Goal: Information Seeking & Learning: Find specific fact

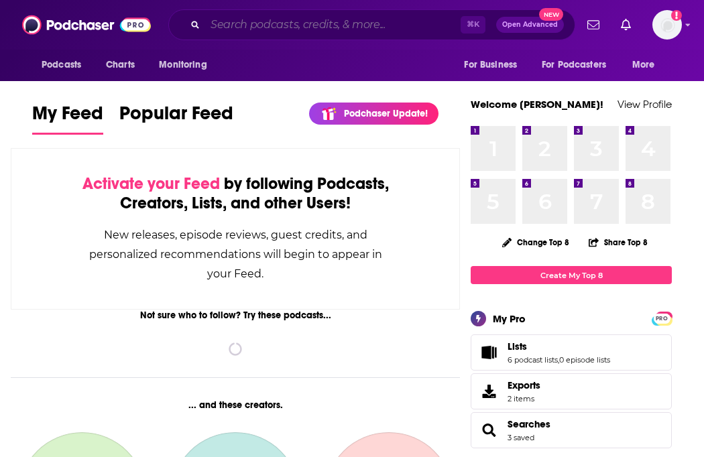
click at [338, 32] on input "Search podcasts, credits, & more..." at bounding box center [332, 24] width 255 height 21
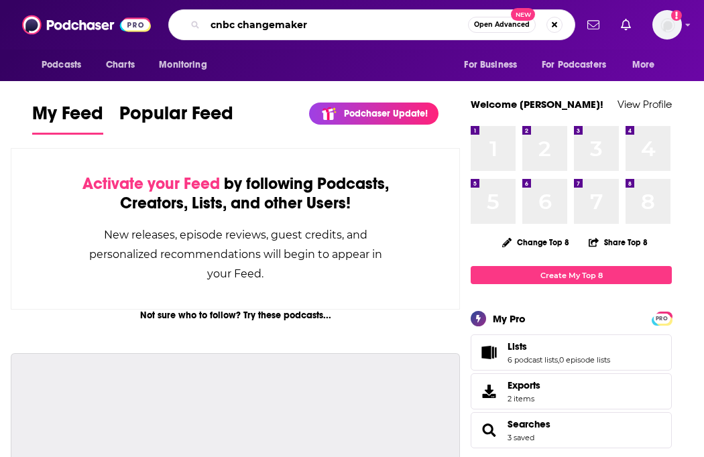
type input "cnbc changemaker"
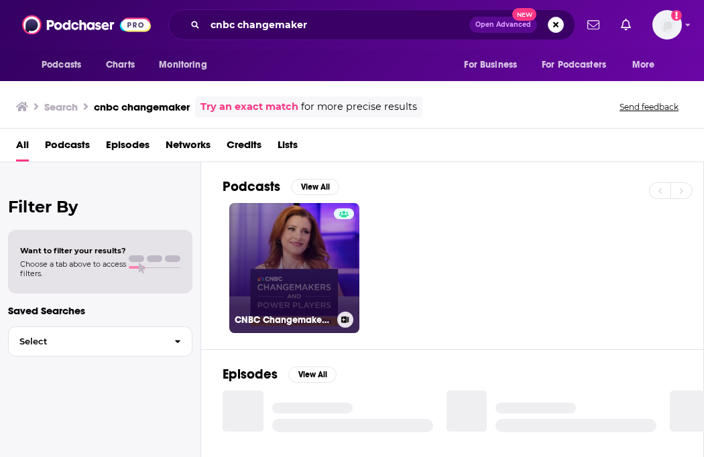
scroll to position [29, 0]
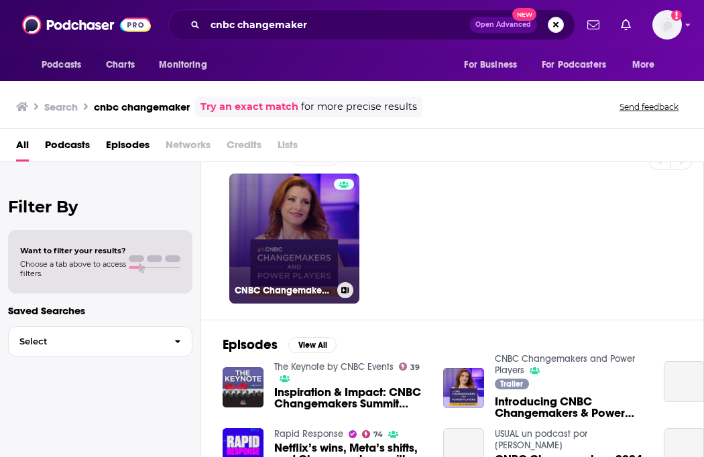
click at [298, 233] on link "CNBC Changemakers and Power Players" at bounding box center [294, 239] width 130 height 130
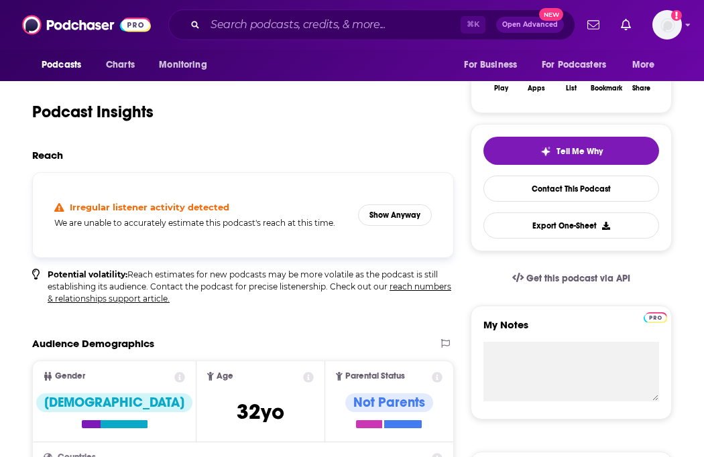
scroll to position [115, 0]
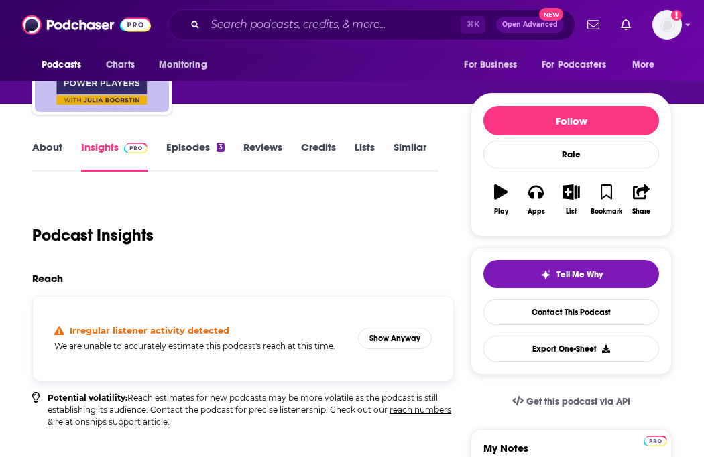
click at [205, 156] on link "Episodes 3" at bounding box center [195, 156] width 58 height 31
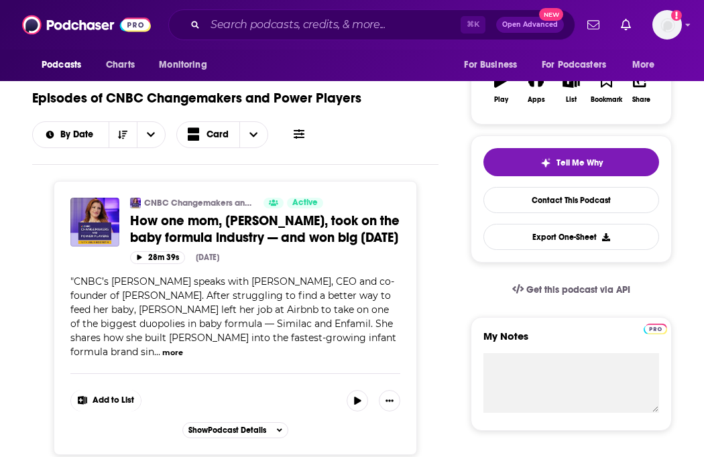
scroll to position [231, 0]
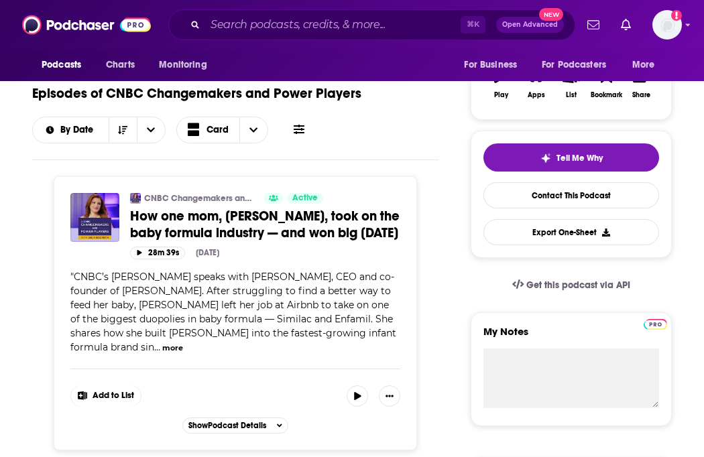
click at [183, 352] on button "more" at bounding box center [172, 348] width 21 height 11
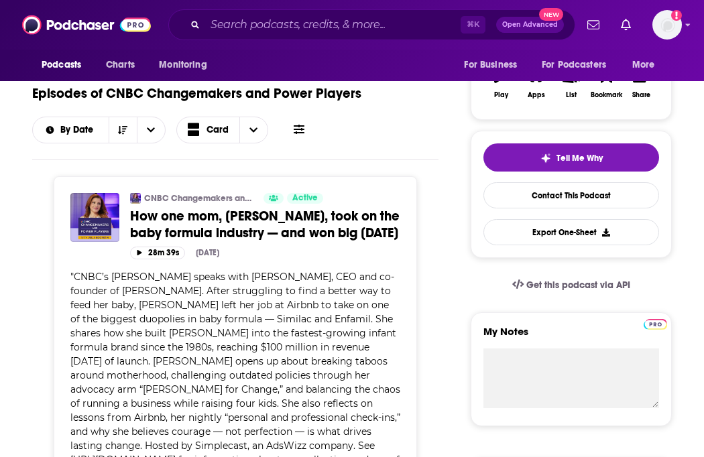
click at [284, 339] on span "CNBC’s [PERSON_NAME] speaks with [PERSON_NAME], CEO and co-founder of [PERSON_N…" at bounding box center [235, 375] width 330 height 209
click at [223, 216] on span "How one mom, [PERSON_NAME], took on the baby formula industry — and won big [DA…" at bounding box center [264, 225] width 269 height 34
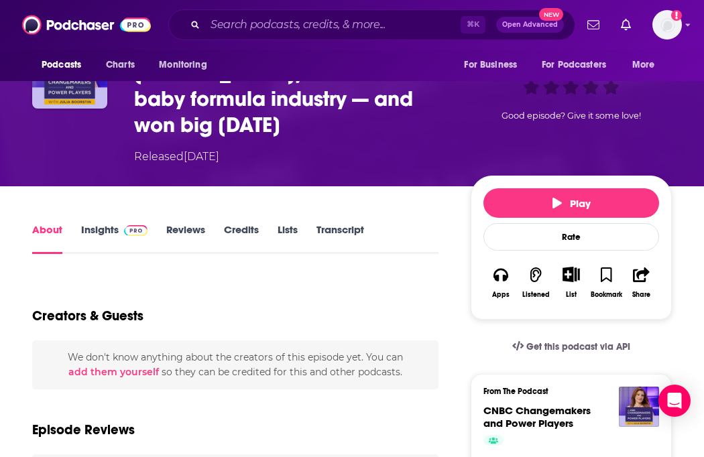
scroll to position [127, 0]
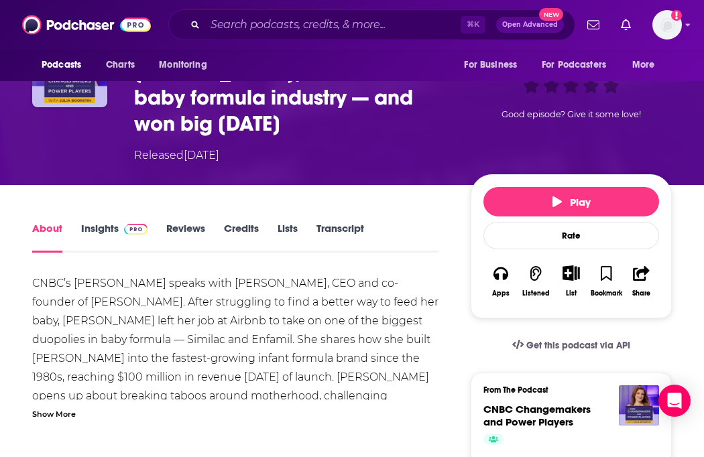
click at [342, 222] on link "Transcript" at bounding box center [340, 237] width 48 height 31
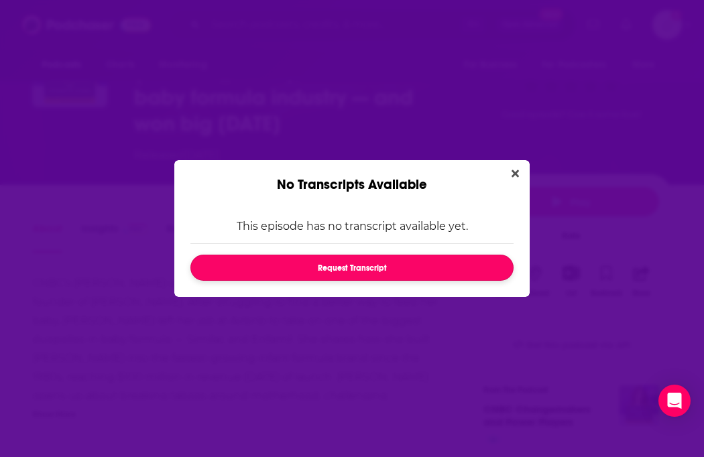
click at [341, 273] on button "Request Transcript" at bounding box center [351, 268] width 323 height 26
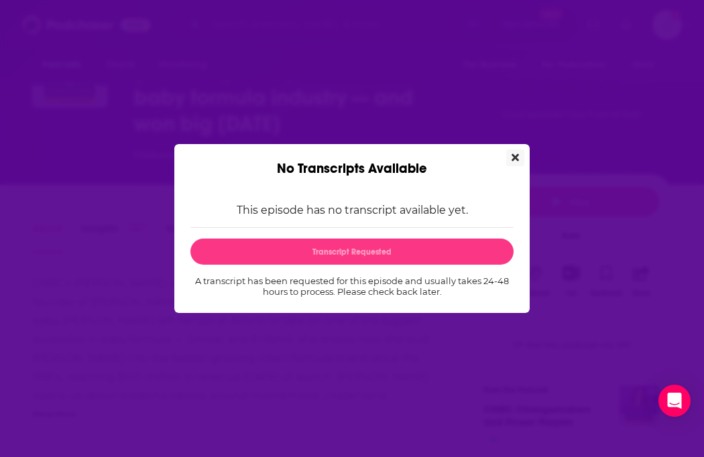
click at [508, 154] on button "Close" at bounding box center [515, 157] width 18 height 17
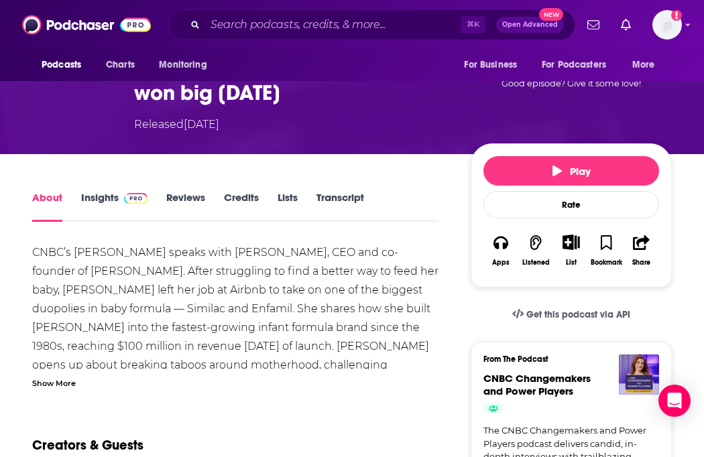
scroll to position [177, 0]
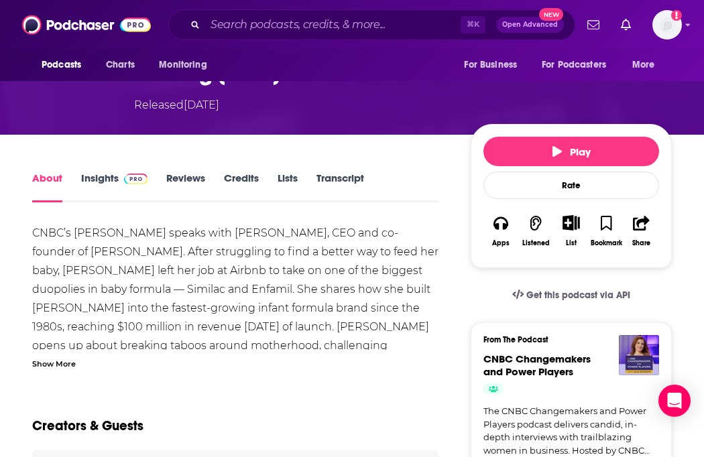
click at [348, 172] on link "Transcript" at bounding box center [340, 187] width 48 height 31
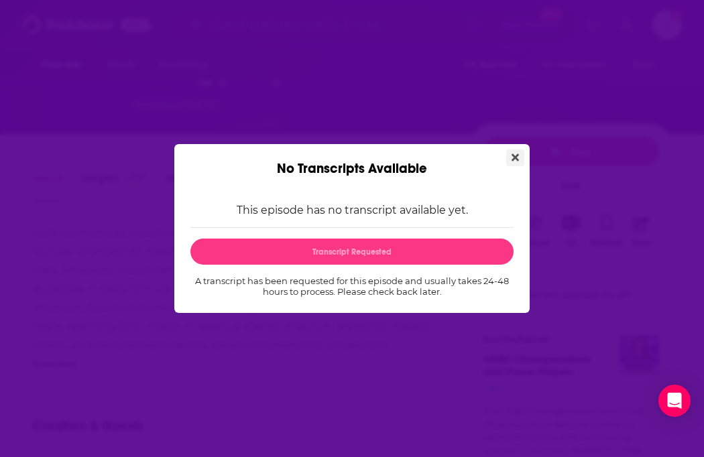
click at [518, 152] on icon "Close" at bounding box center [514, 157] width 7 height 11
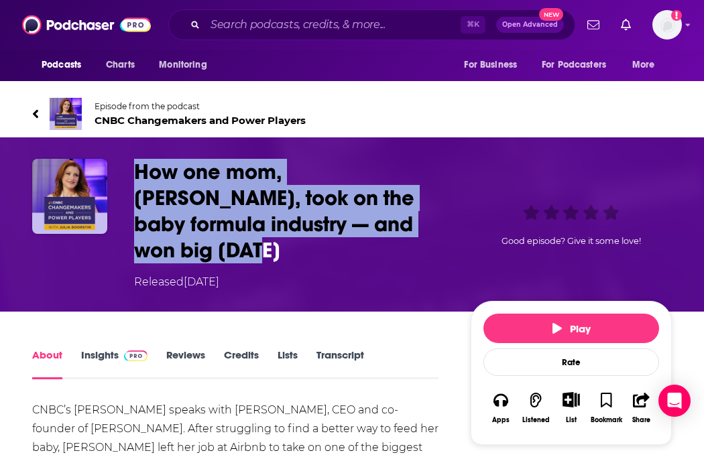
copy div "How one mom, [PERSON_NAME], took on the baby formula industry — and won big [DA…"
drag, startPoint x: 452, startPoint y: 220, endPoint x: 88, endPoint y: 166, distance: 367.2
click at [88, 166] on div "How one mom, [PERSON_NAME], took on the baby formula industry — and won big [DA…" at bounding box center [351, 224] width 639 height 131
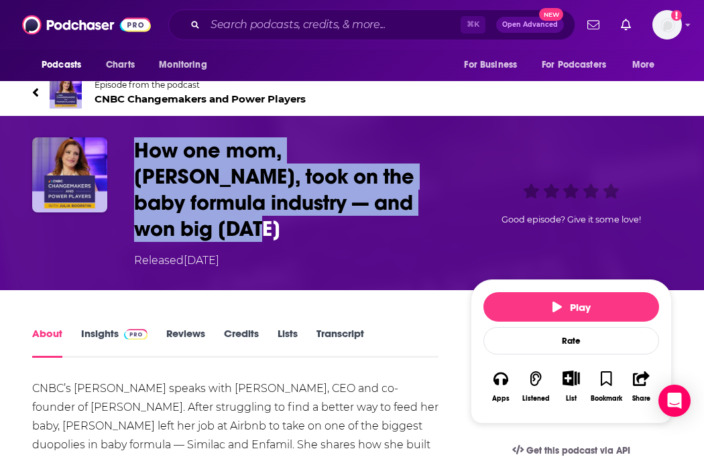
scroll to position [25, 0]
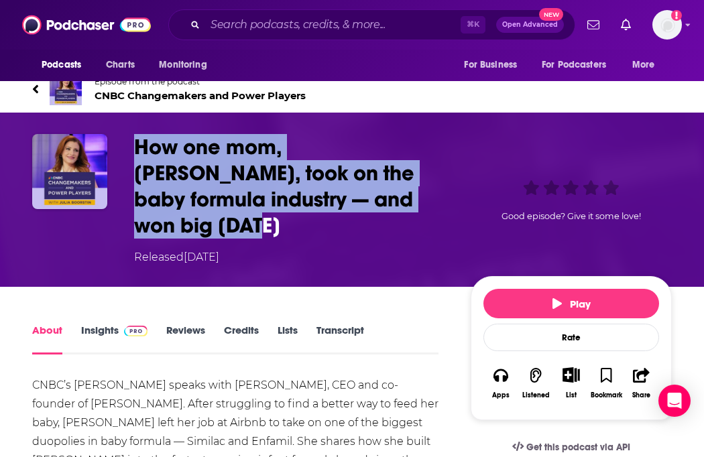
click at [342, 324] on link "Transcript" at bounding box center [340, 339] width 48 height 31
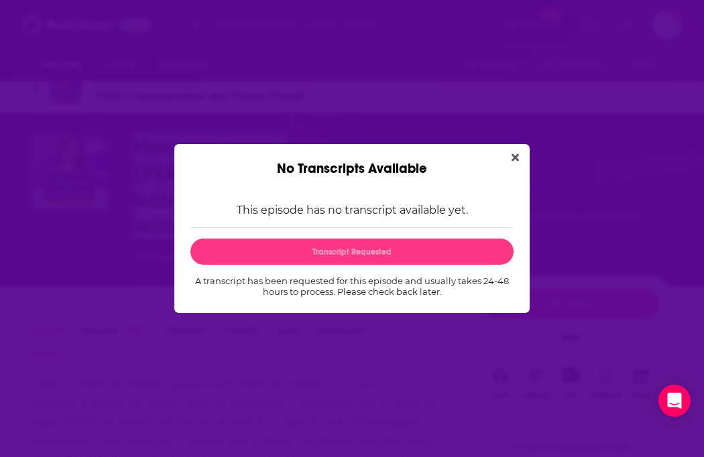
scroll to position [0, 0]
click at [511, 158] on button "Close" at bounding box center [515, 157] width 18 height 17
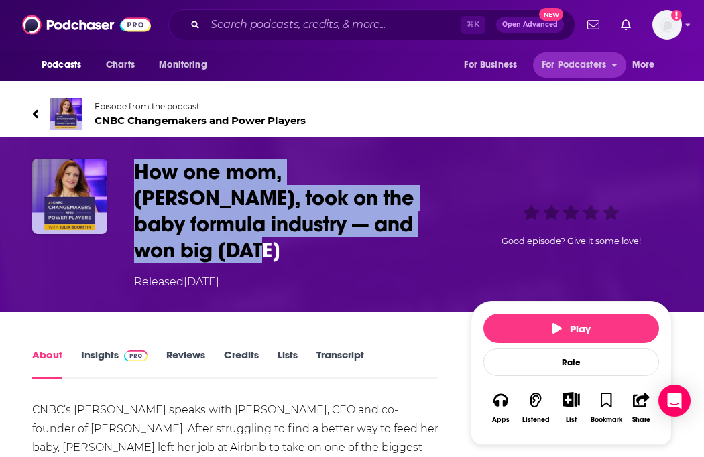
scroll to position [25, 0]
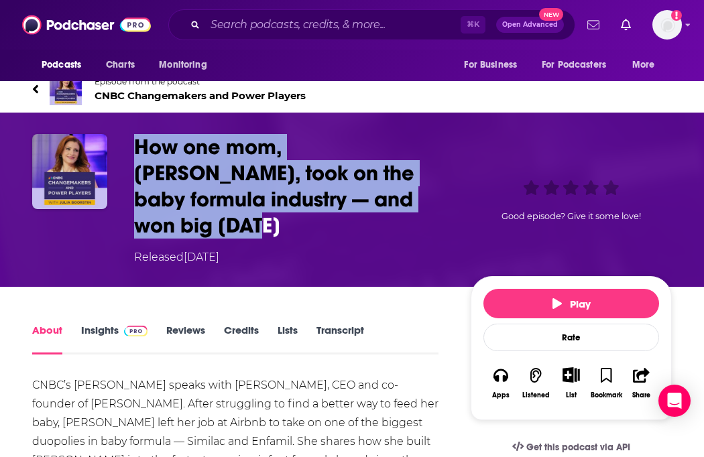
click at [589, 28] on icon "Show notifications dropdown" at bounding box center [593, 25] width 12 height 12
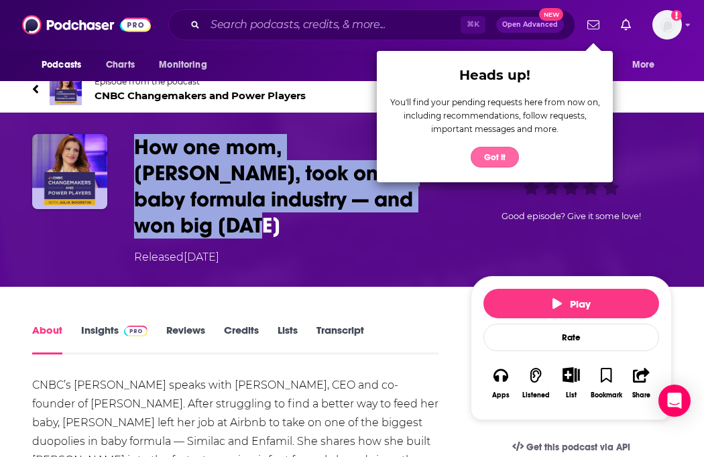
click at [495, 157] on button "Got it" at bounding box center [495, 157] width 48 height 21
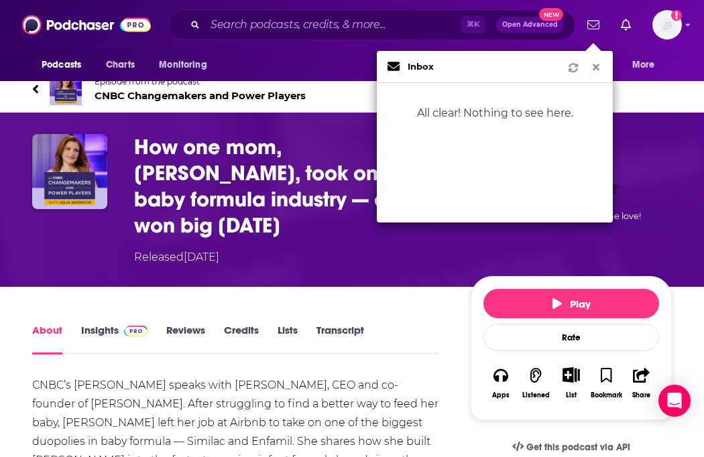
click at [591, 69] on icon "Show notifications dropdown" at bounding box center [596, 66] width 12 height 9
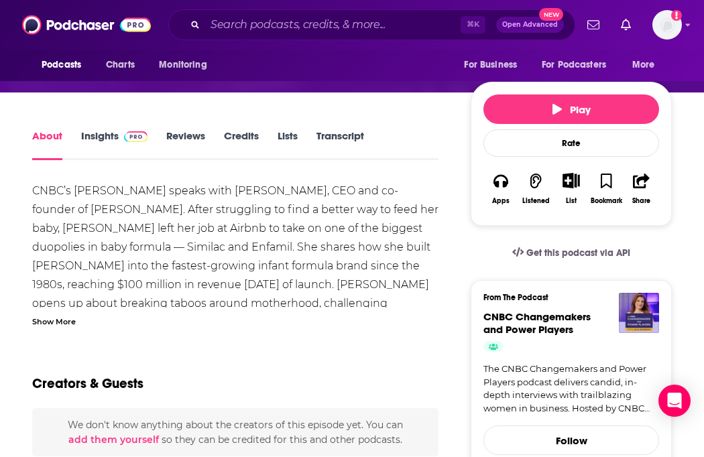
scroll to position [217, 0]
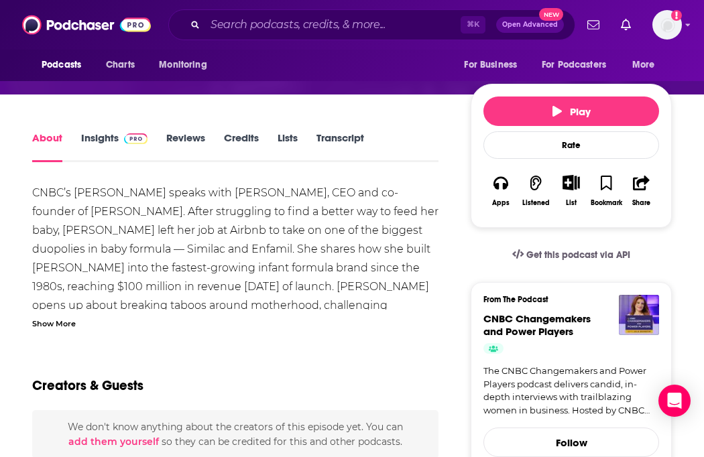
click at [346, 131] on link "Transcript" at bounding box center [340, 146] width 48 height 31
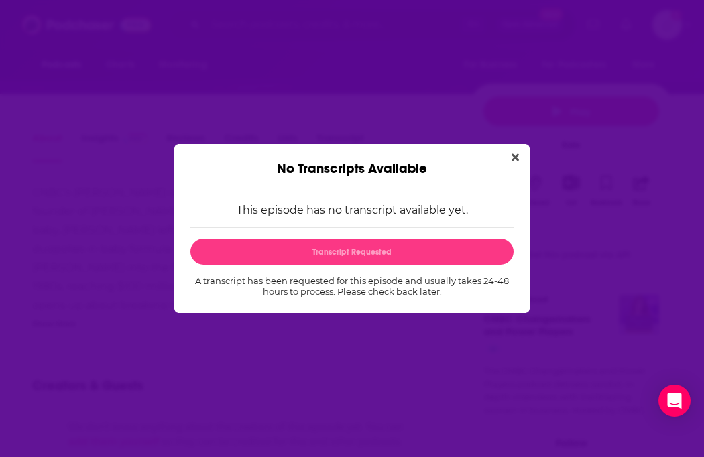
scroll to position [0, 0]
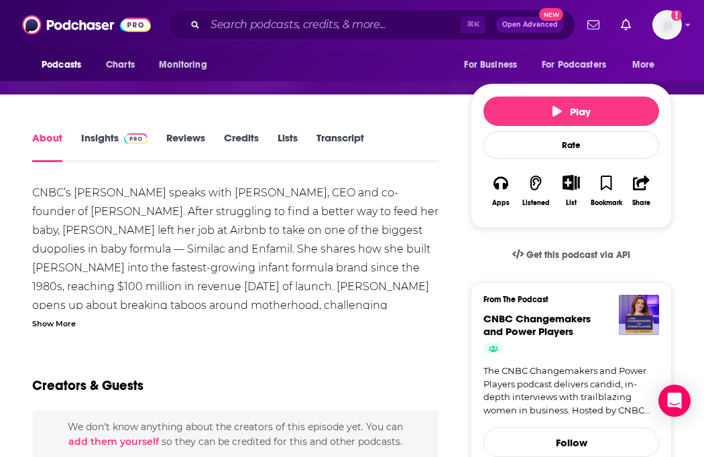
click at [345, 109] on div "No Transcripts Available This episode has no transcript available yet. Transcri…" at bounding box center [352, 228] width 704 height 457
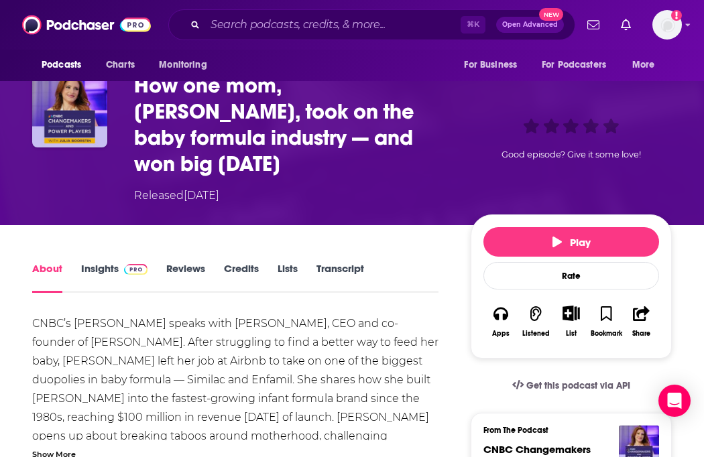
click at [330, 262] on link "Transcript" at bounding box center [340, 277] width 48 height 31
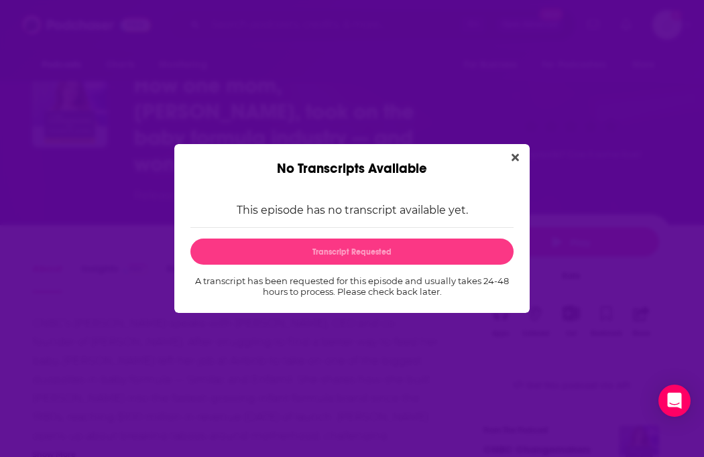
scroll to position [0, 0]
click at [501, 164] on div "No Transcripts Available" at bounding box center [351, 160] width 355 height 33
click at [508, 157] on button "Close" at bounding box center [515, 157] width 18 height 17
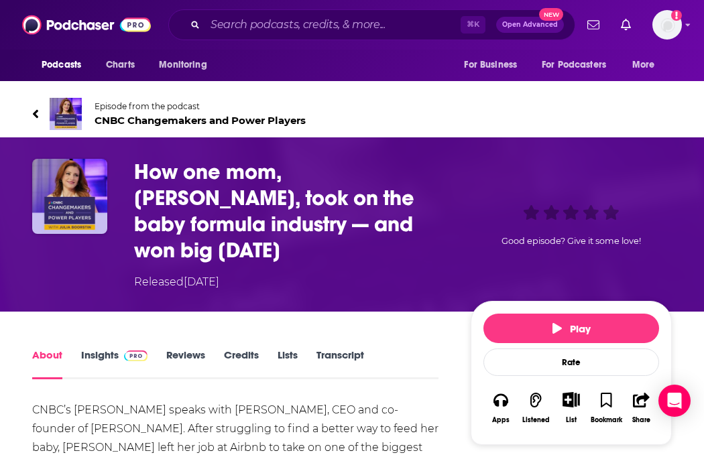
click at [531, 23] on span "Open Advanced" at bounding box center [530, 24] width 56 height 7
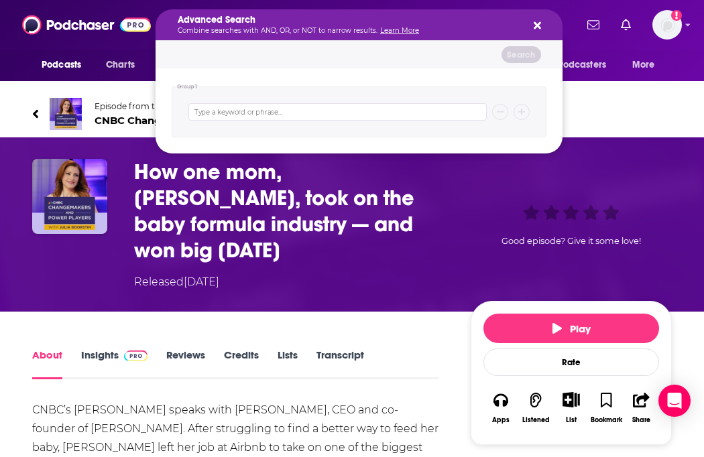
click at [542, 21] on div "Advanced Search Combine searches with AND, OR, or NOT to narrow results. Learn …" at bounding box center [359, 24] width 407 height 31
click at [548, 24] on div "Advanced Search Combine searches with AND, OR, or NOT to narrow results. Learn …" at bounding box center [359, 24] width 407 height 31
click at [540, 24] on icon "Search podcasts, credits, & more..." at bounding box center [537, 25] width 7 height 11
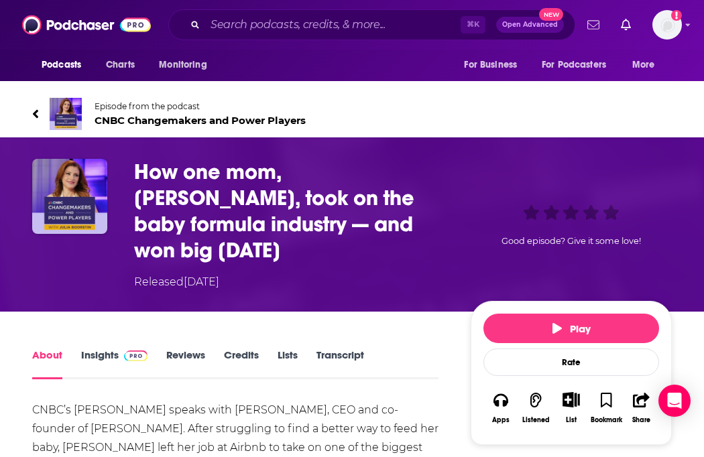
click at [597, 23] on icon "Show notifications dropdown" at bounding box center [593, 25] width 12 height 12
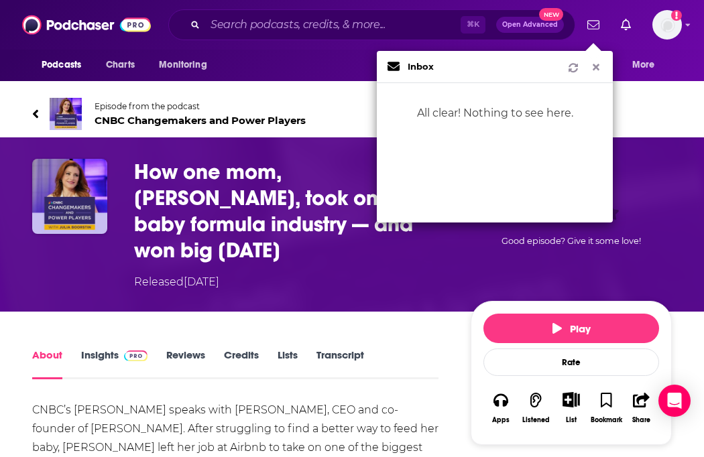
click at [601, 64] on icon "Show notifications dropdown" at bounding box center [596, 66] width 12 height 9
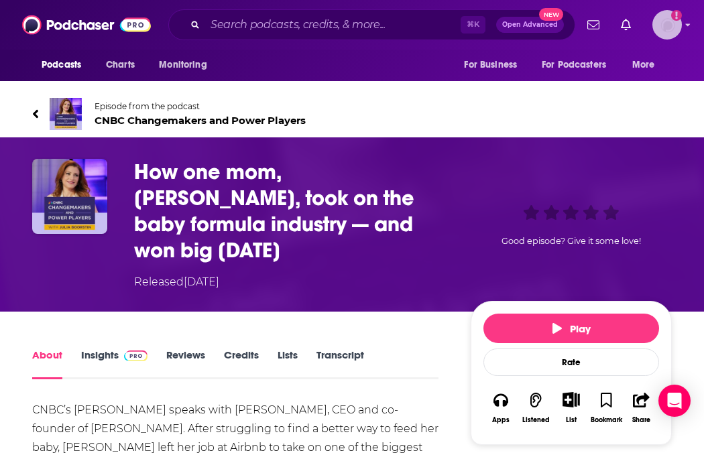
click at [681, 25] on img "Logged in as gabriellaippaso" at bounding box center [666, 24] width 29 height 29
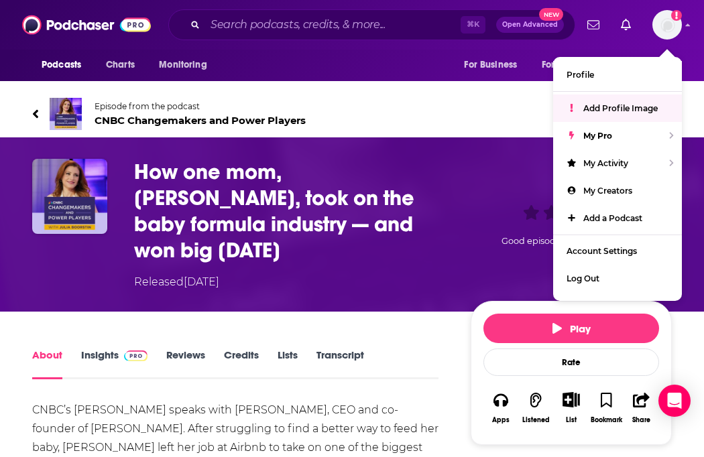
click at [508, 99] on div "Episode from the podcast CNBC Changemakers and Power Players" at bounding box center [351, 114] width 639 height 54
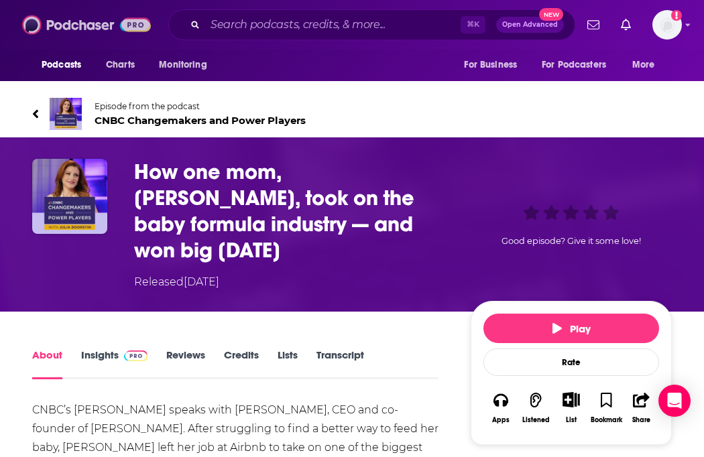
click at [92, 26] on img at bounding box center [86, 24] width 129 height 25
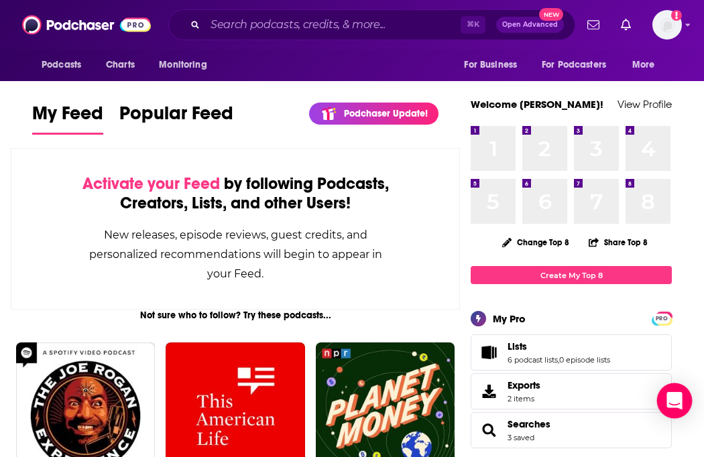
click at [685, 404] on div "Open Intercom Messenger" at bounding box center [675, 401] width 36 height 36
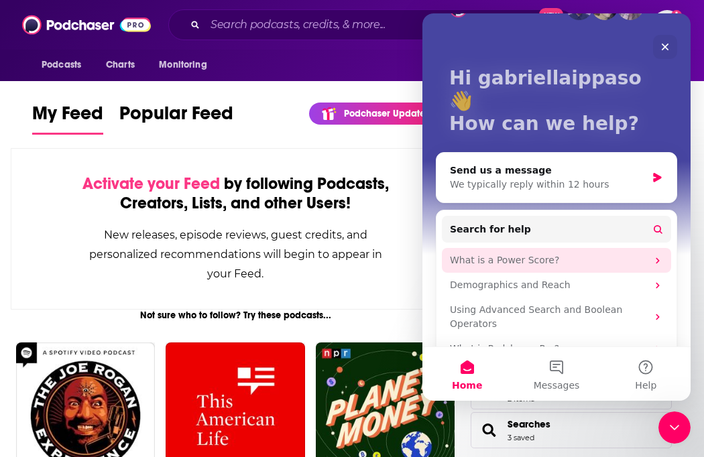
scroll to position [46, 0]
